Goal: Navigation & Orientation: Find specific page/section

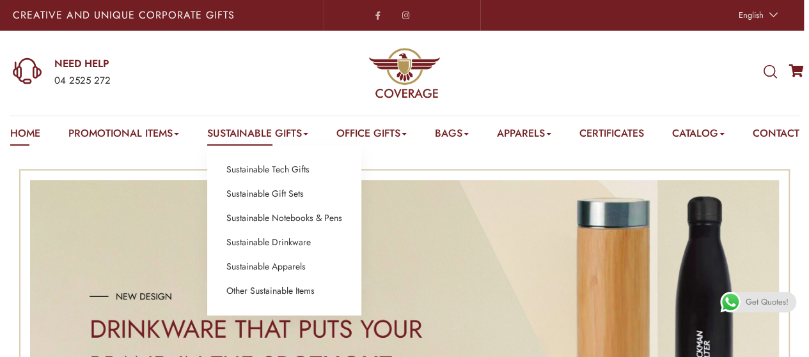
click at [308, 134] on link "Sustainable Gifts" at bounding box center [257, 136] width 101 height 20
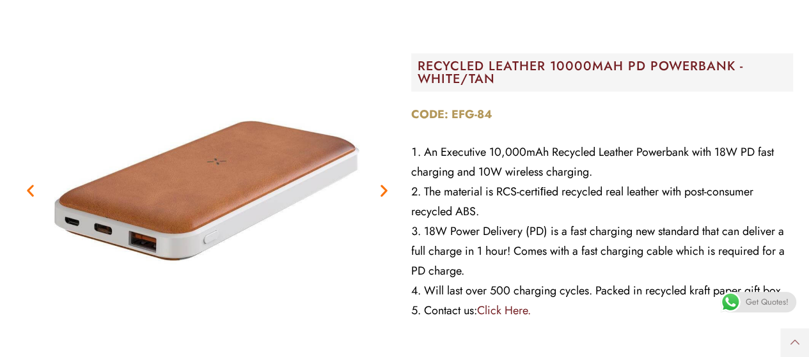
scroll to position [1151, 0]
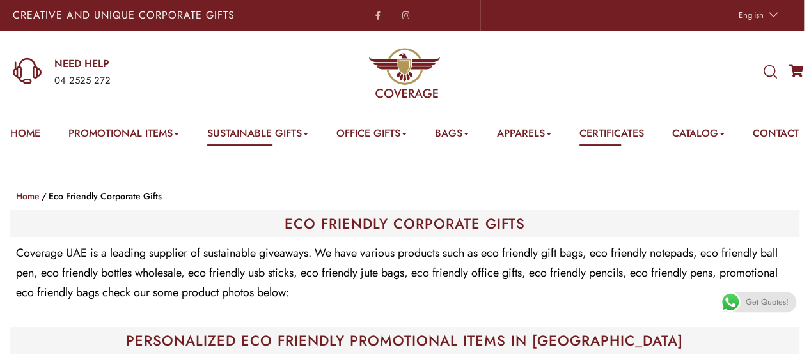
click at [639, 134] on link "Certificates" at bounding box center [611, 136] width 65 height 20
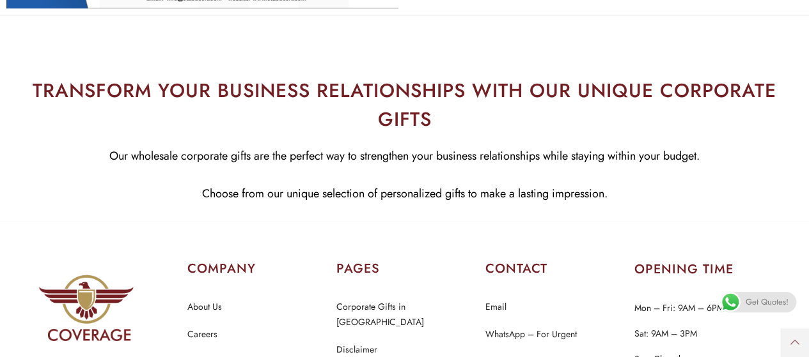
scroll to position [968, 0]
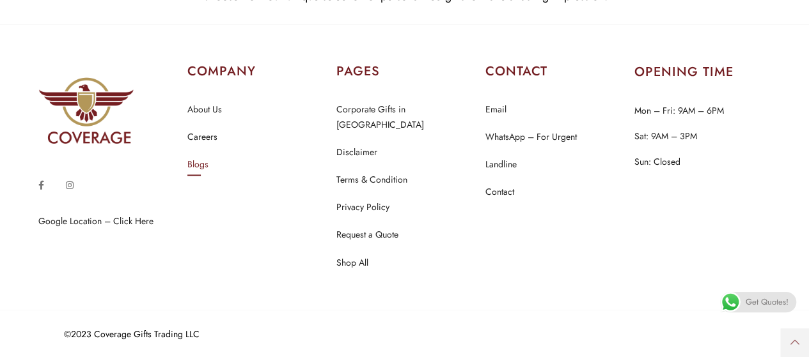
click at [201, 173] on link "Blogs" at bounding box center [197, 165] width 21 height 17
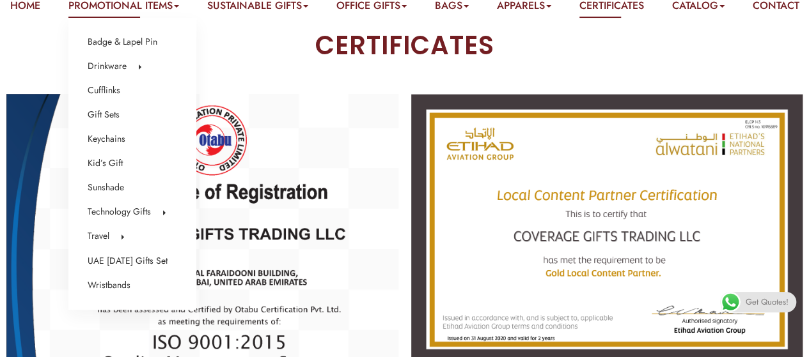
scroll to position [64, 0]
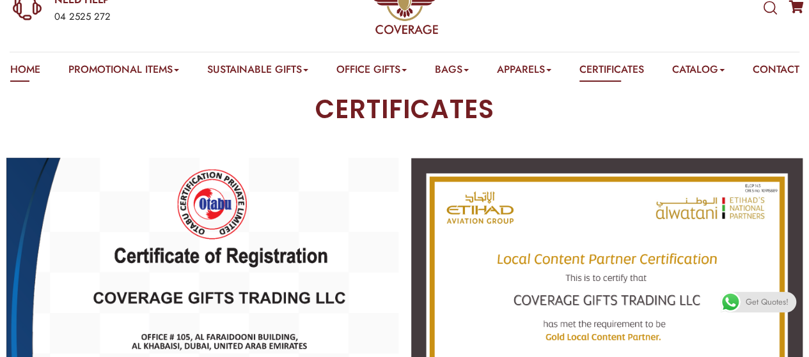
click at [31, 67] on link "Home" at bounding box center [25, 72] width 30 height 20
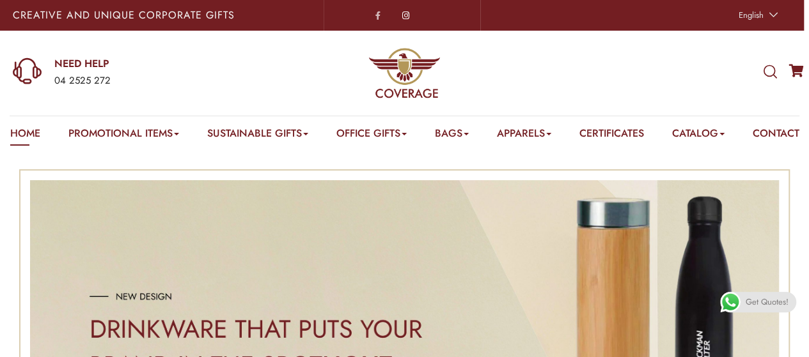
click at [408, 19] on icon at bounding box center [405, 16] width 7 height 8
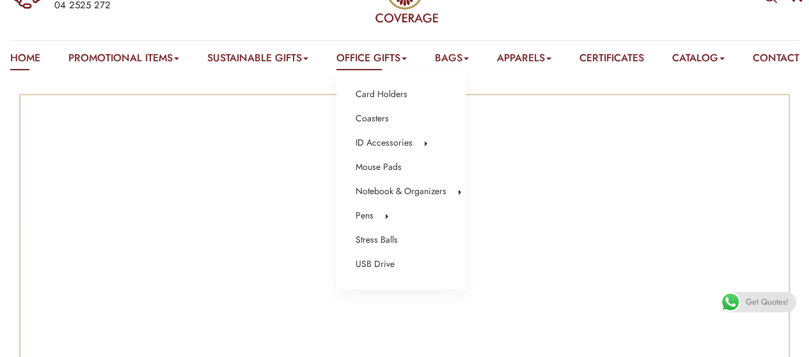
scroll to position [128, 0]
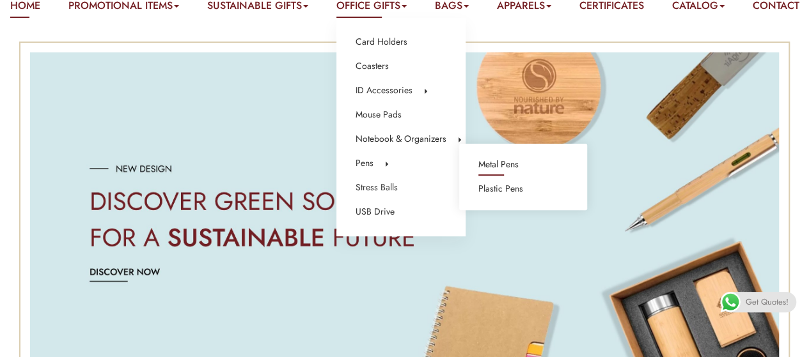
click at [496, 168] on link "Metal Pens" at bounding box center [498, 165] width 40 height 17
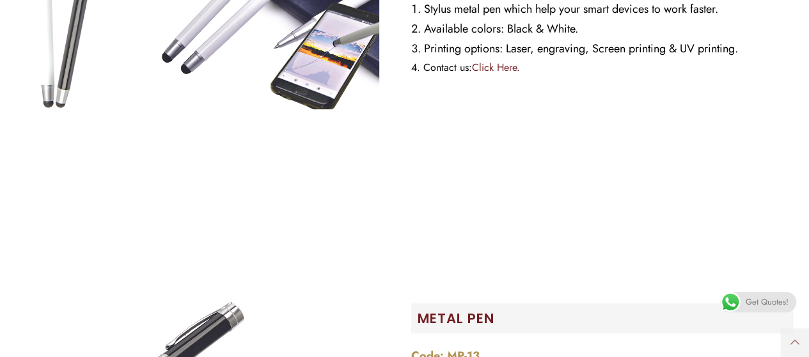
scroll to position [4988, 0]
